Goal: Task Accomplishment & Management: Manage account settings

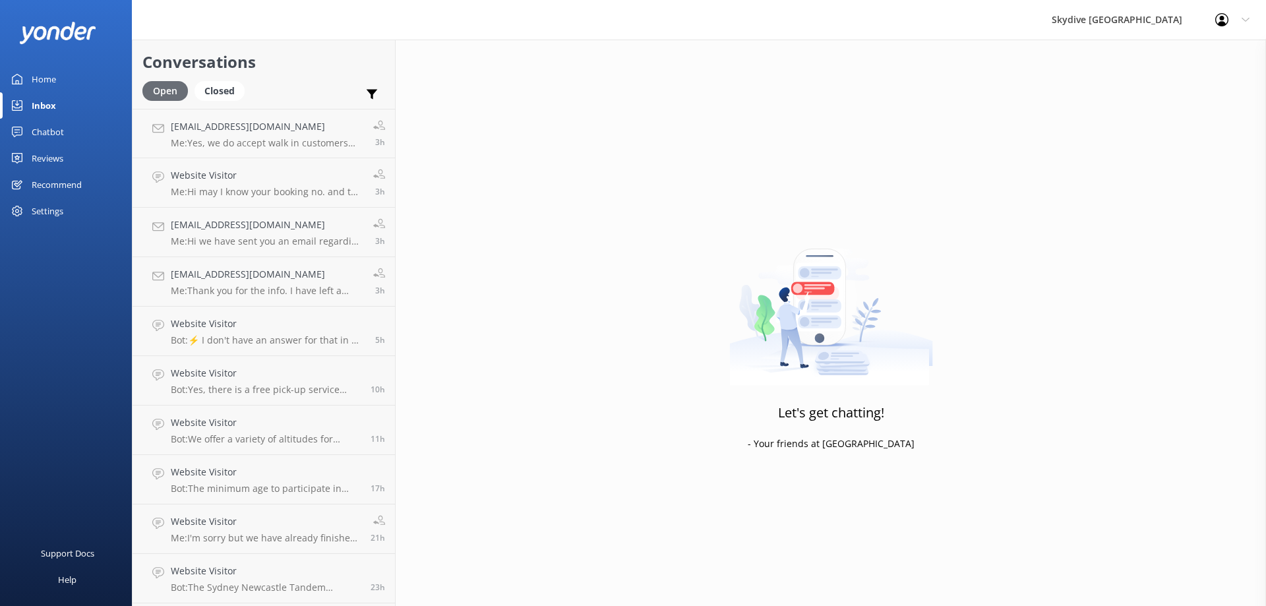
click at [151, 89] on div "Open" at bounding box center [164, 91] width 45 height 20
